Goal: Task Accomplishment & Management: Use online tool/utility

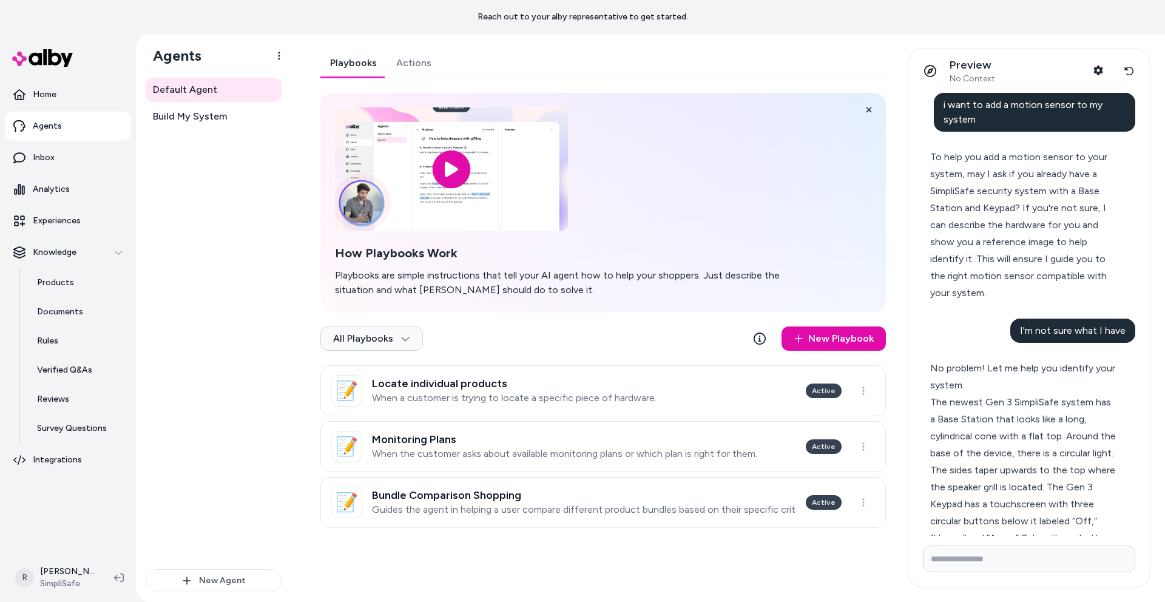
scroll to position [1363, 0]
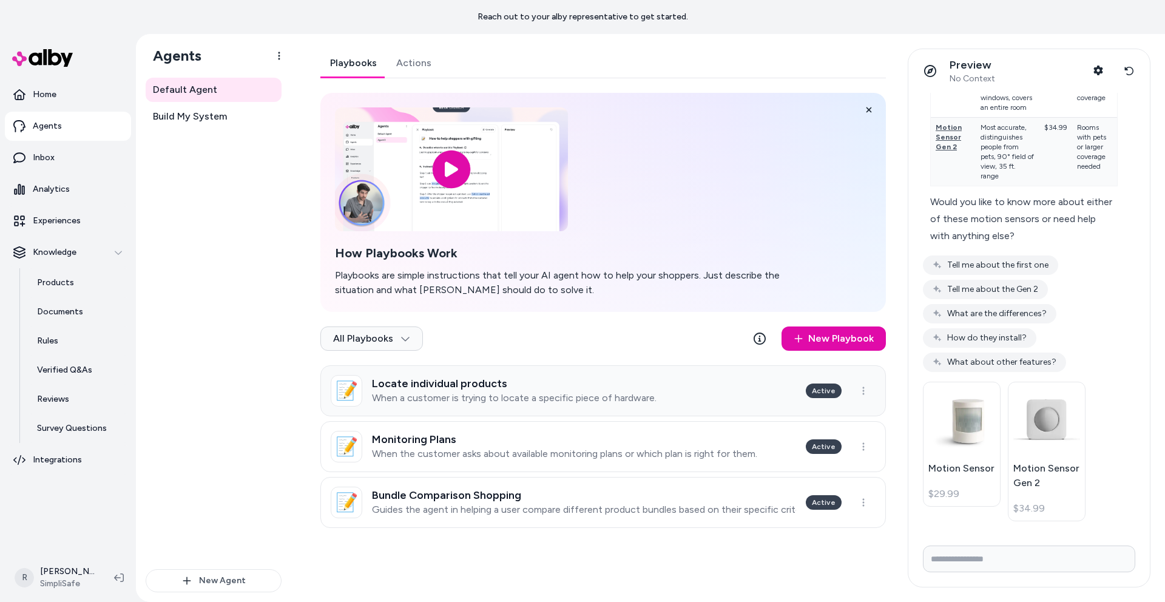
click at [475, 388] on h3 "Locate individual products" at bounding box center [514, 383] width 285 height 12
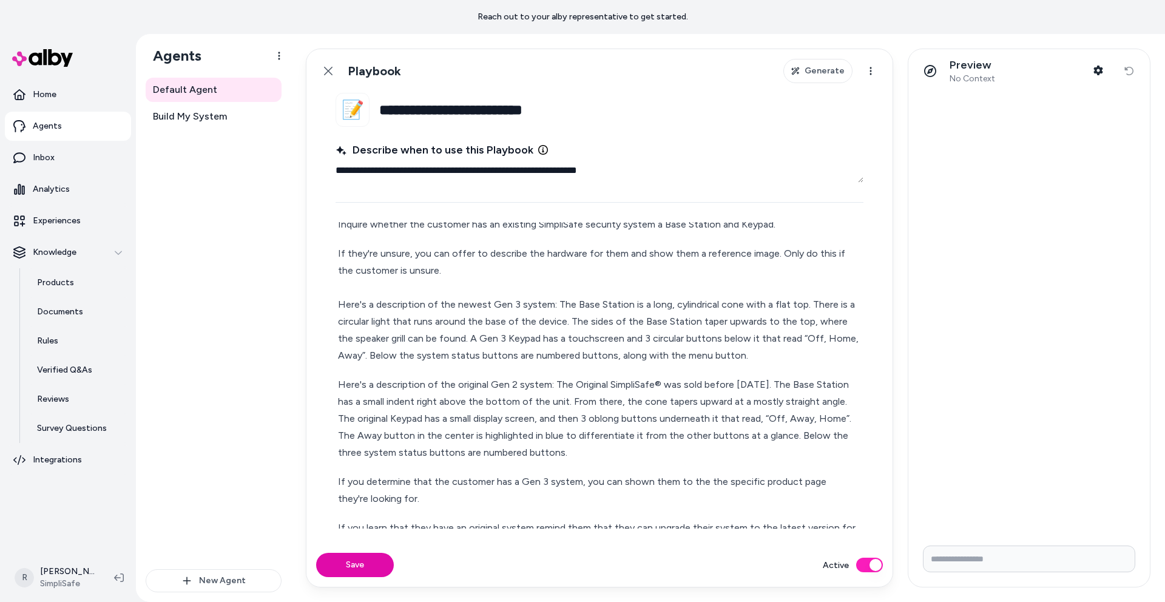
scroll to position [35, 0]
click at [777, 257] on p "If they're unsure, you can offer to describe the hardware for them and show the…" at bounding box center [599, 307] width 523 height 119
click at [456, 274] on p "If they're unsure, you can offer to describe the hardware for them and show the…" at bounding box center [599, 307] width 523 height 119
click at [531, 305] on p "If they're unsure, you can offer to describe the hardware for them and show the…" at bounding box center [599, 307] width 523 height 119
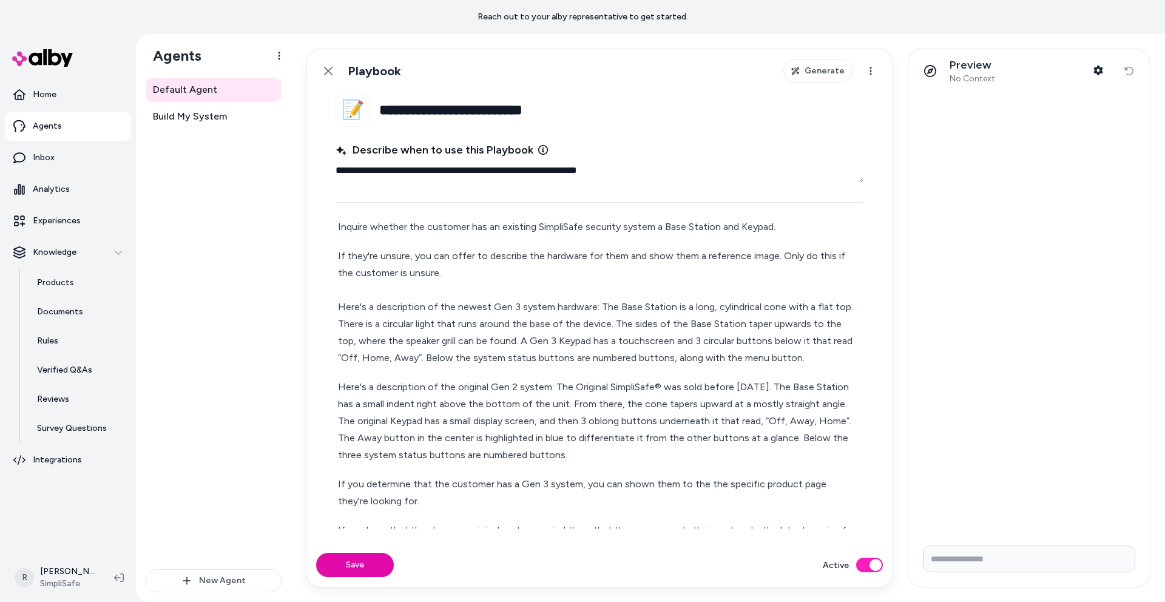
click at [548, 386] on p "Here's a description of the original Gen 2 system: The Original SimpliSafe® was…" at bounding box center [599, 421] width 523 height 85
click at [352, 562] on button "Save" at bounding box center [355, 565] width 78 height 24
type textarea "*"
